Goal: Navigation & Orientation: Find specific page/section

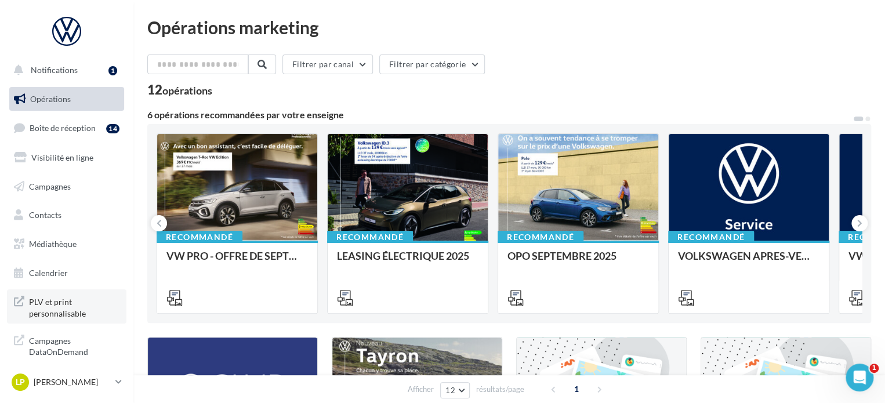
click at [50, 308] on span "PLV et print personnalisable" at bounding box center [74, 306] width 91 height 25
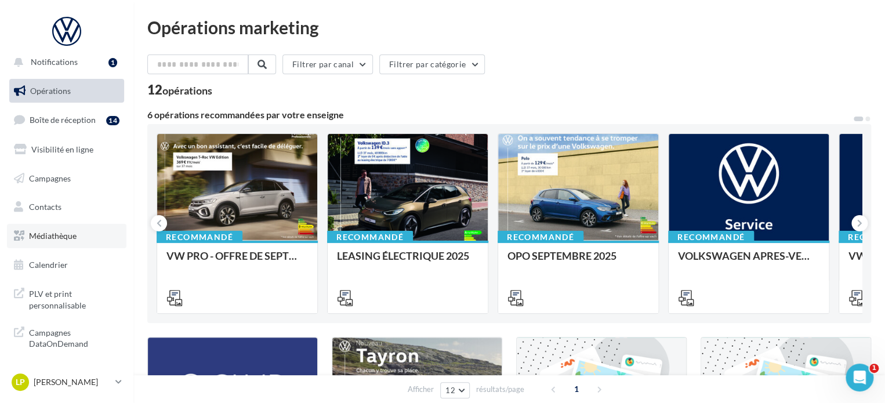
scroll to position [10, 0]
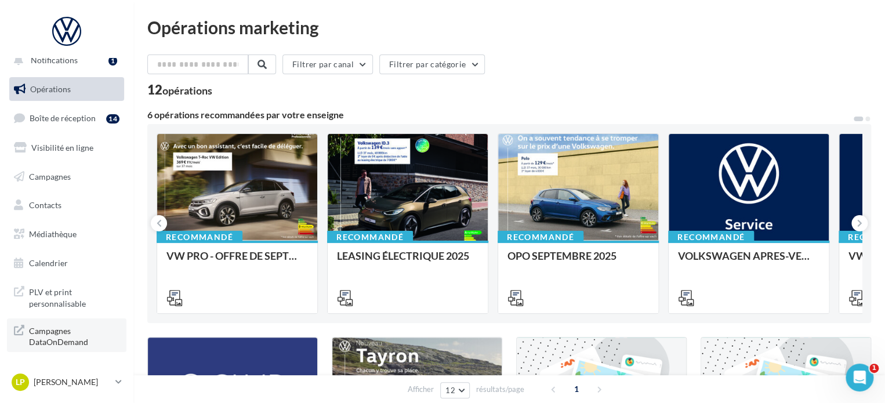
click at [66, 336] on span "Campagnes DataOnDemand" at bounding box center [74, 335] width 91 height 25
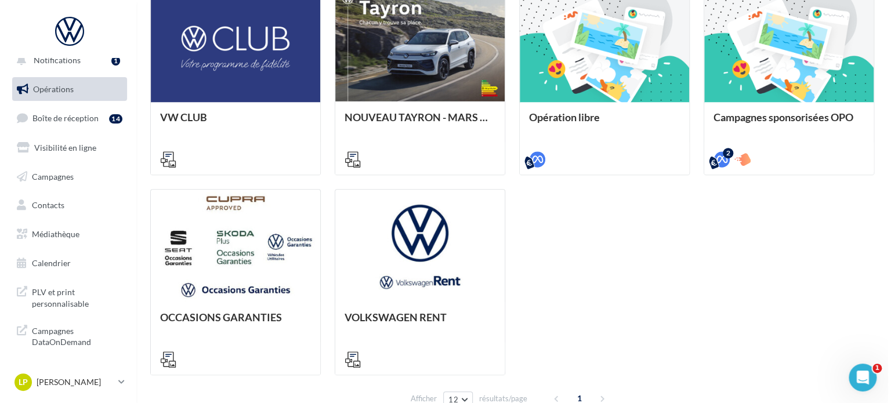
scroll to position [406, 0]
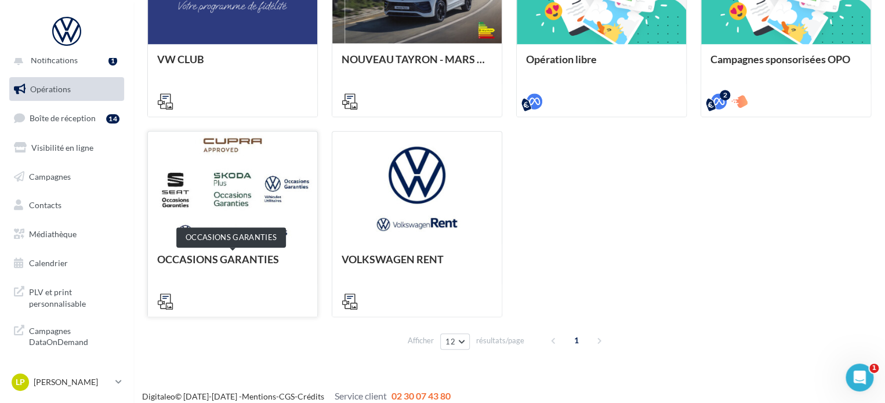
click at [248, 264] on div "OCCASIONS GARANTIES" at bounding box center [232, 265] width 151 height 23
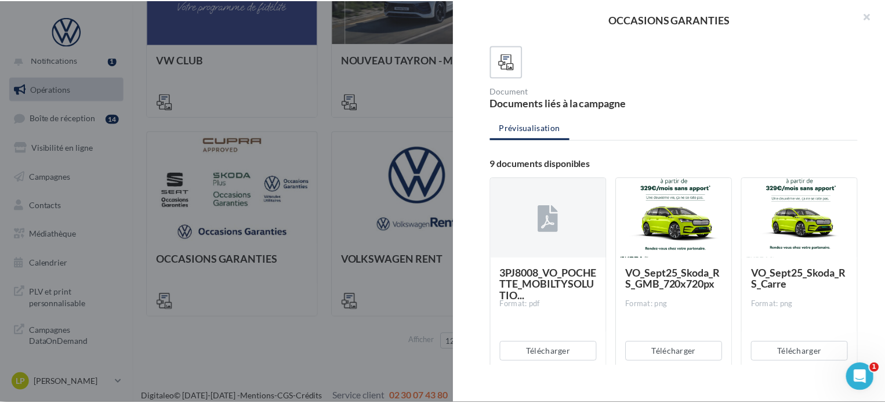
scroll to position [29, 0]
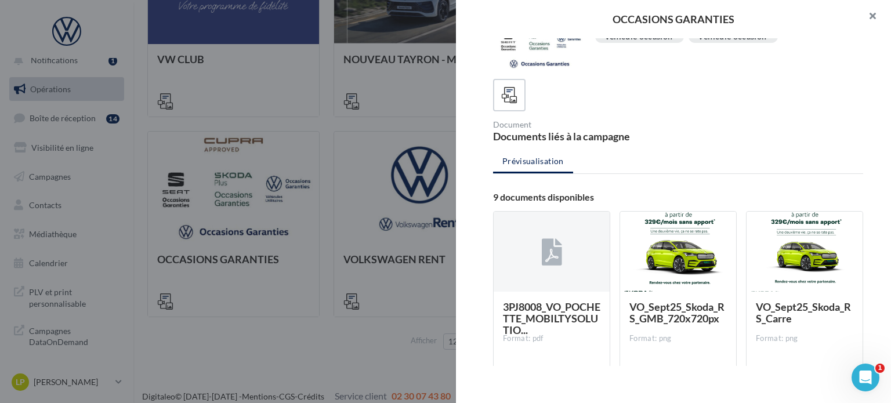
click at [873, 16] on button "button" at bounding box center [868, 17] width 46 height 35
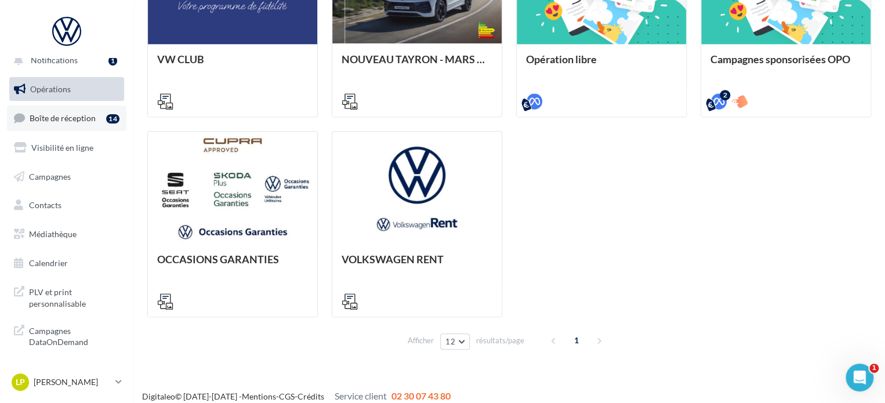
click at [75, 115] on span "Boîte de réception" at bounding box center [63, 118] width 66 height 10
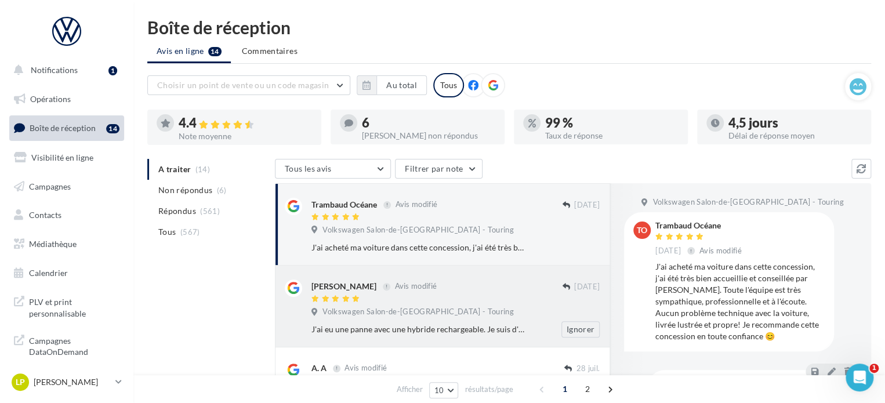
click at [498, 295] on div at bounding box center [437, 300] width 251 height 10
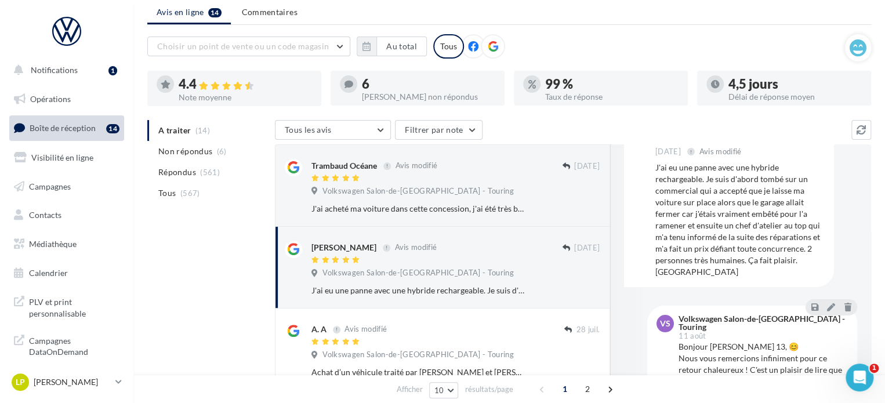
scroll to position [58, 0]
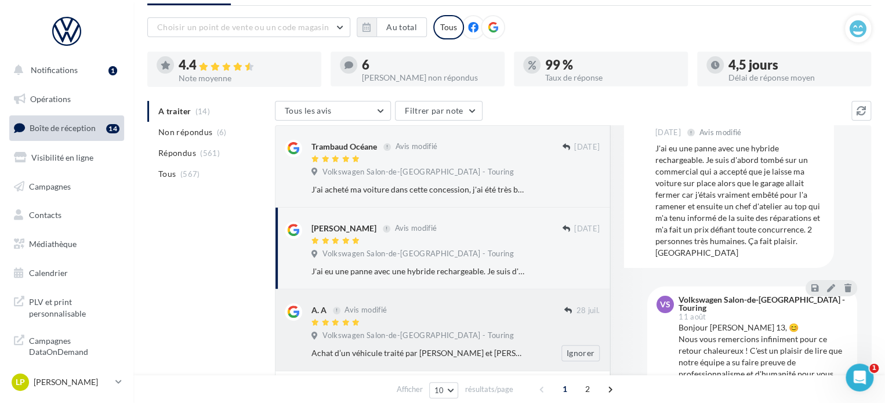
click at [475, 327] on div at bounding box center [438, 324] width 253 height 10
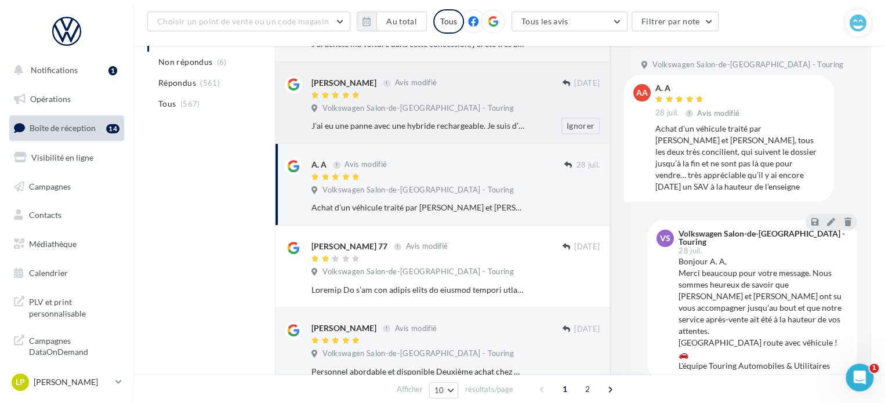
scroll to position [232, 0]
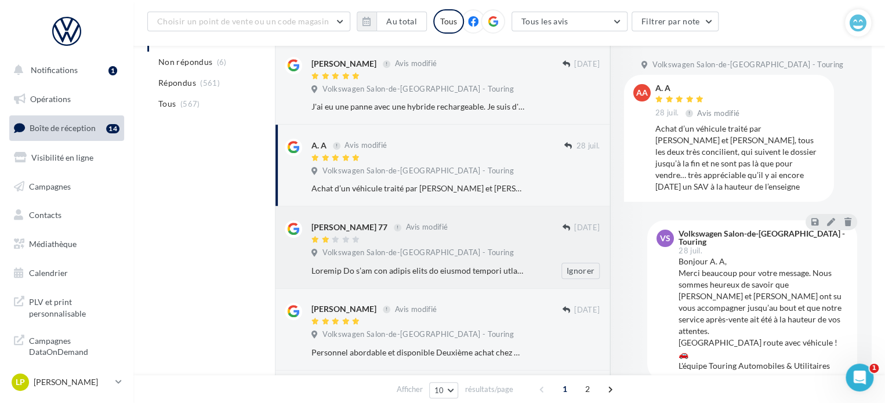
click at [503, 254] on div "Volkswagen Salon-de-Provence - Touring" at bounding box center [456, 254] width 288 height 13
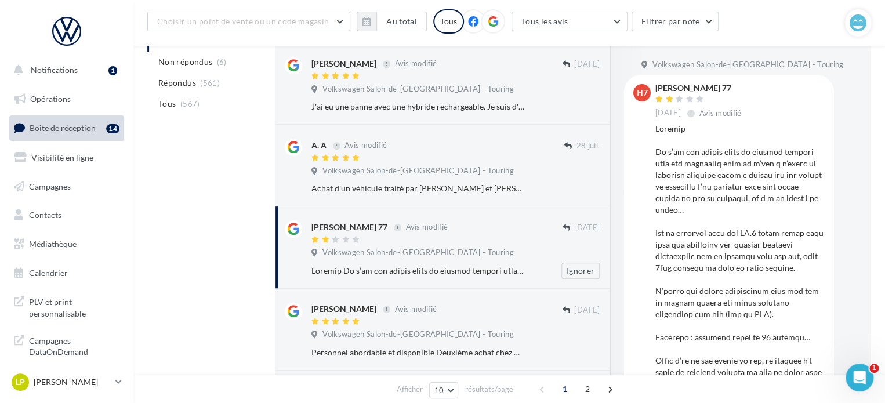
scroll to position [290, 0]
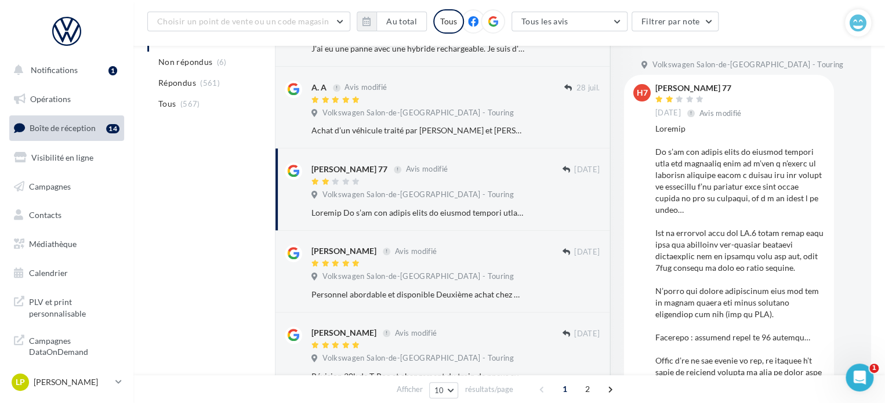
click at [85, 124] on span "Boîte de réception" at bounding box center [63, 128] width 66 height 10
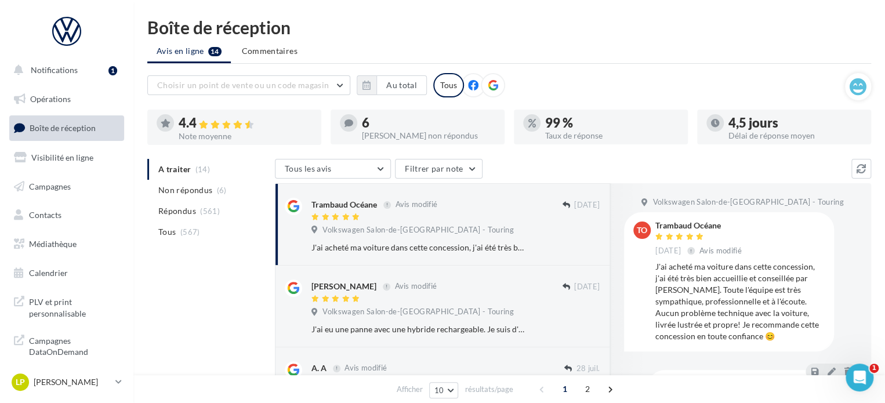
click at [181, 168] on ul "A traiter (14) Non répondus (6) Répondus (561) Tous (567)" at bounding box center [208, 201] width 123 height 84
click at [186, 192] on span "Non répondus" at bounding box center [185, 191] width 54 height 12
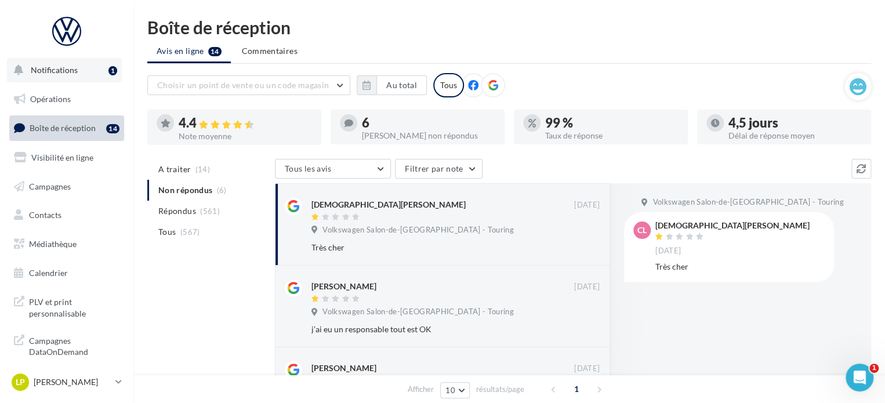
click at [59, 71] on span "Notifications" at bounding box center [54, 70] width 47 height 10
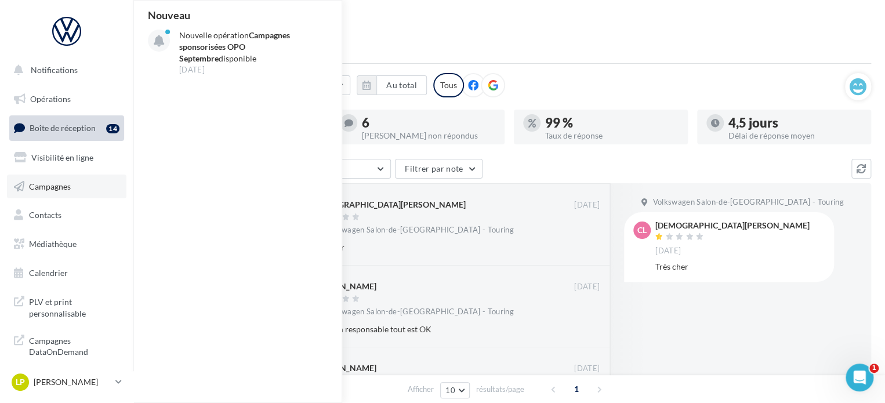
scroll to position [10, 0]
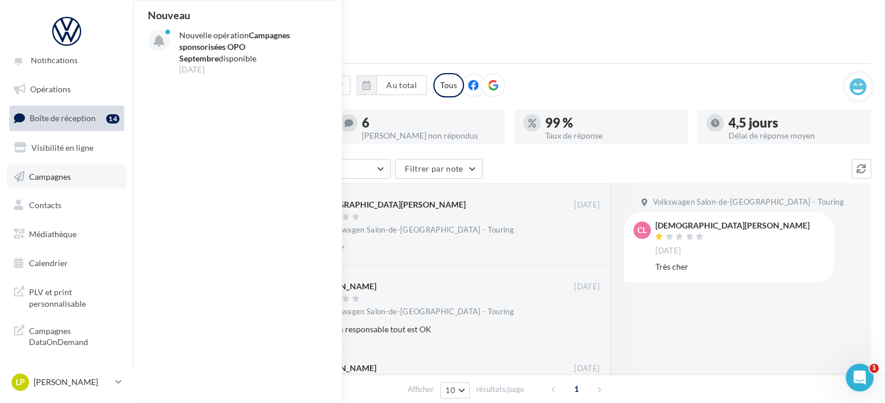
click at [56, 180] on span "Campagnes" at bounding box center [50, 176] width 42 height 10
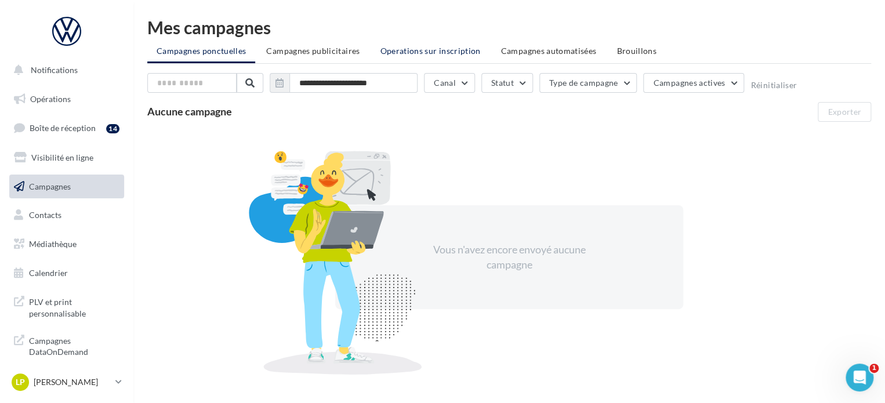
click at [421, 53] on span "Operations sur inscription" at bounding box center [430, 51] width 100 height 10
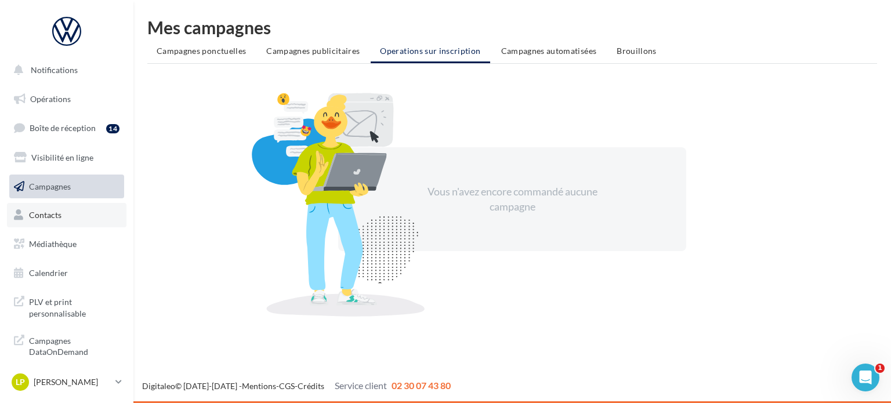
click at [52, 218] on span "Contacts" at bounding box center [45, 215] width 32 height 10
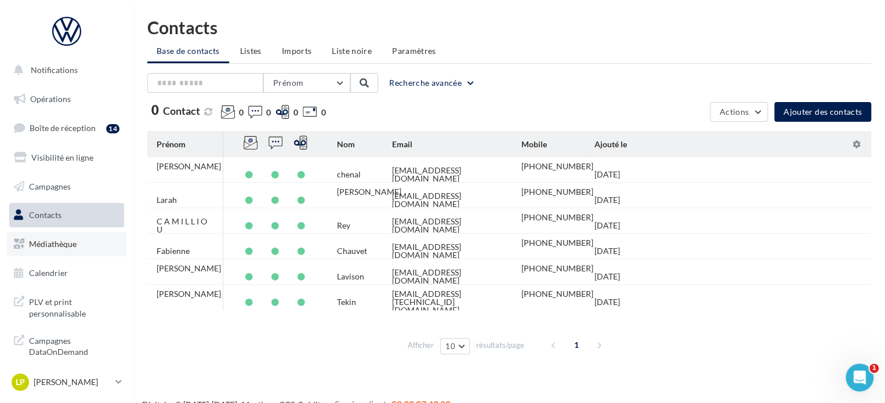
click at [59, 245] on span "Médiathèque" at bounding box center [53, 244] width 48 height 10
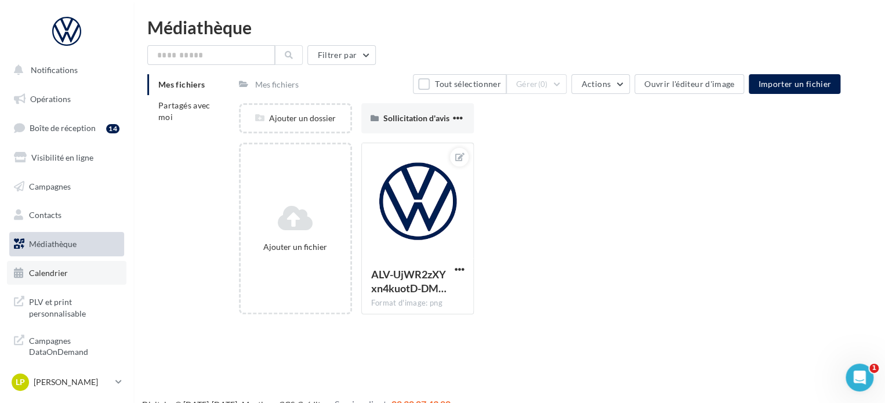
click at [52, 272] on span "Calendrier" at bounding box center [48, 273] width 39 height 10
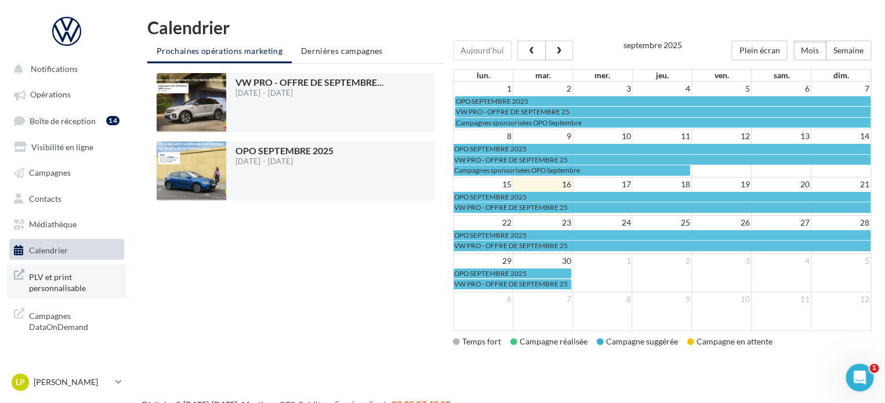
click at [65, 278] on span "PLV et print personnalisable" at bounding box center [74, 281] width 91 height 25
click at [44, 220] on span "Médiathèque" at bounding box center [53, 224] width 48 height 10
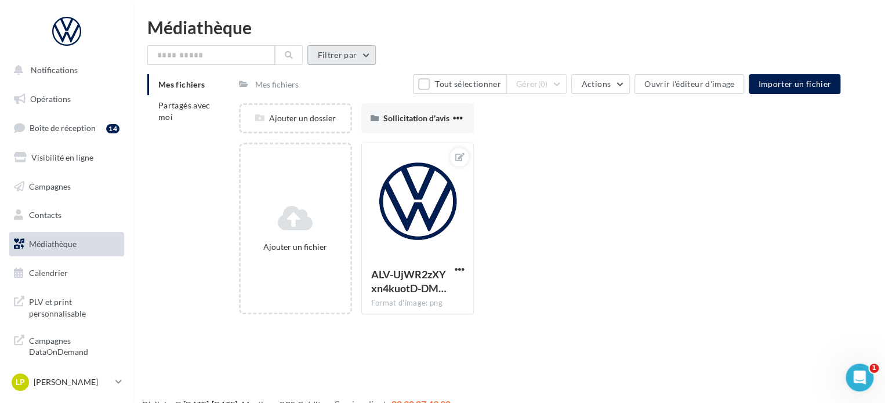
click at [342, 56] on button "Filtrer par" at bounding box center [342, 55] width 68 height 20
click at [663, 205] on div "Ajouter un fichier ALV-UjWR2zXYxn4kuotD-DM… Format d'image: png ALV-UjWR2zXYxn4…" at bounding box center [544, 233] width 611 height 181
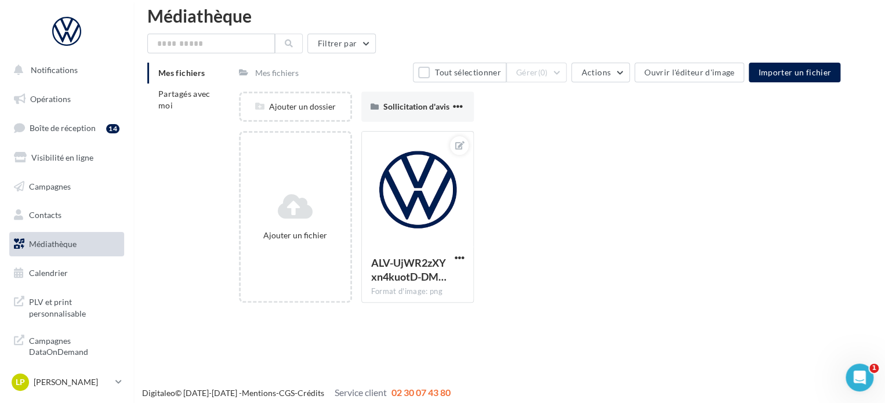
scroll to position [19, 0]
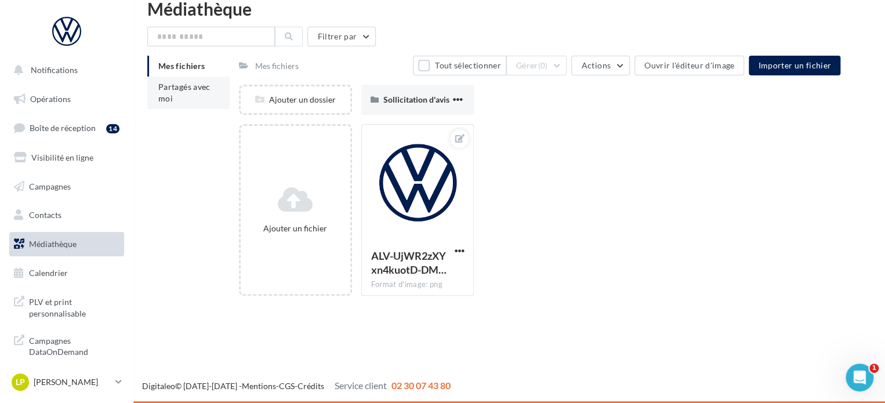
click at [180, 88] on span "Partagés avec moi" at bounding box center [184, 92] width 52 height 21
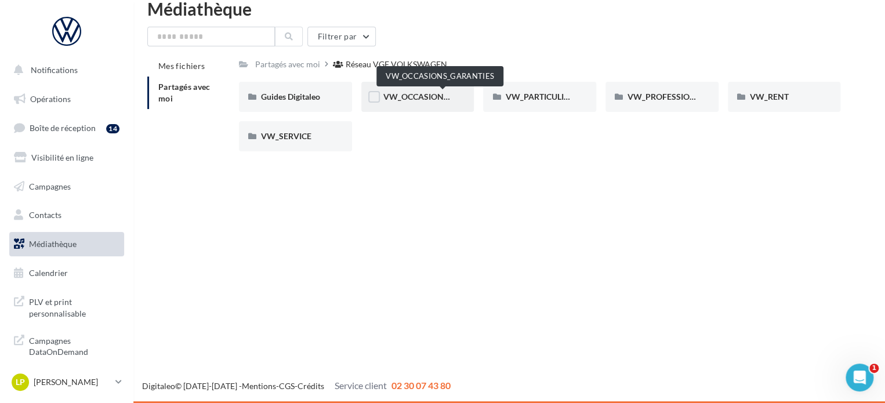
click at [405, 100] on span "VW_OCCASIONS_GARANTIES" at bounding box center [441, 97] width 114 height 10
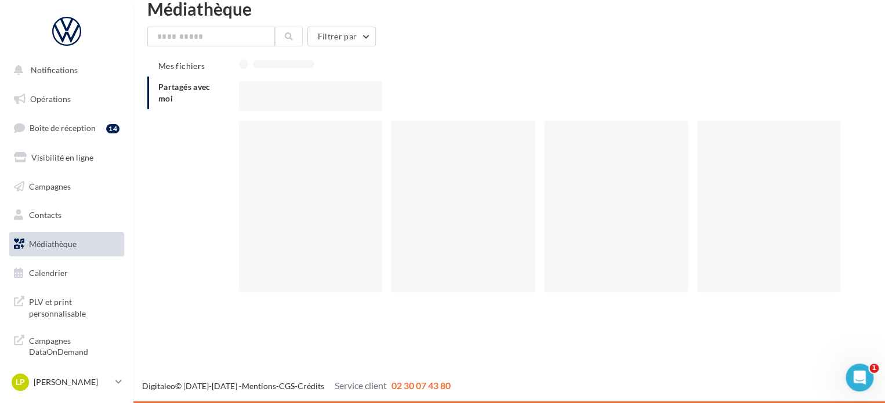
click at [405, 100] on div at bounding box center [544, 96] width 611 height 30
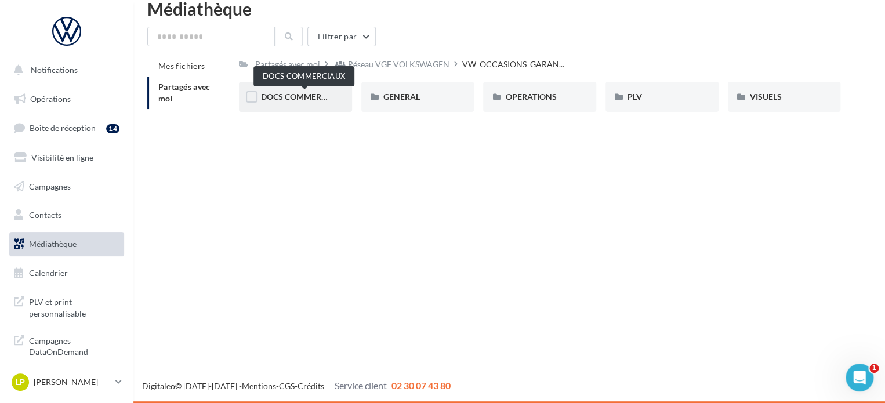
click at [313, 97] on span "DOCS COMMERCIAUX" at bounding box center [303, 97] width 85 height 10
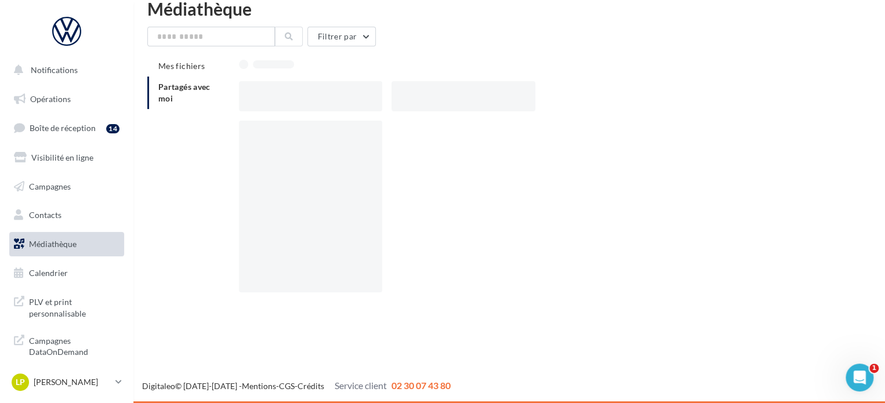
click at [313, 97] on div at bounding box center [310, 96] width 143 height 30
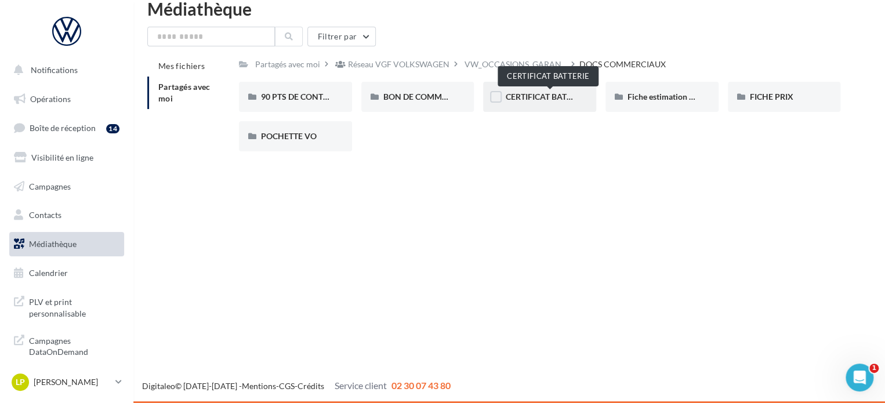
click at [532, 102] on span "CERTIFICAT BATTERIE" at bounding box center [546, 97] width 82 height 10
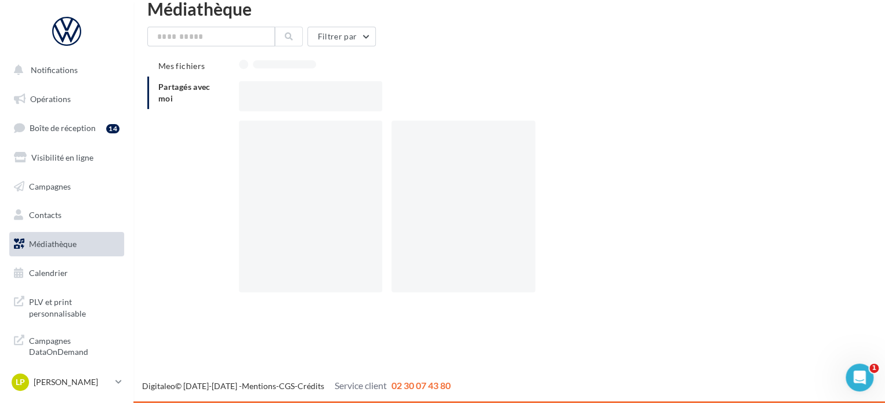
click at [532, 102] on div at bounding box center [544, 96] width 611 height 30
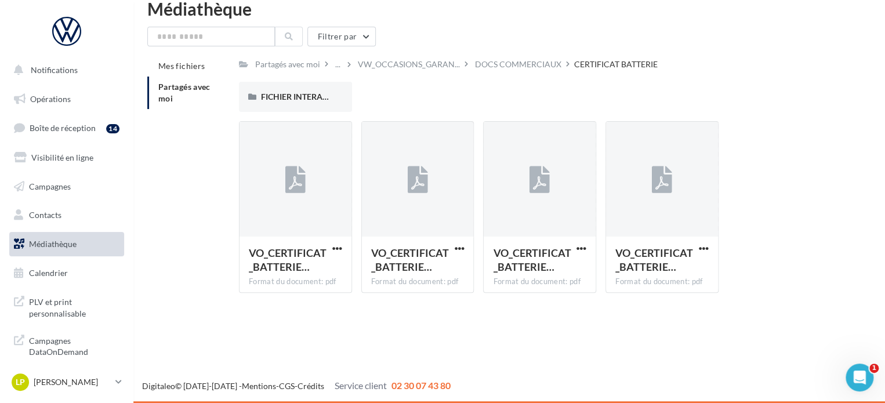
click at [498, 356] on div "Notifications Opérations Boîte de réception 14 Visibilité en ligne Campagnes Co…" at bounding box center [442, 201] width 885 height 403
